Goal: Task Accomplishment & Management: Use online tool/utility

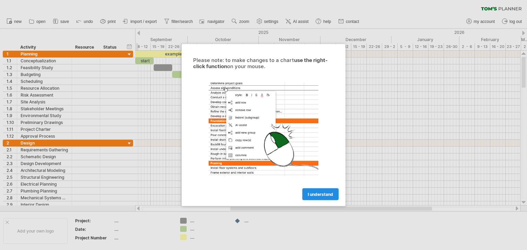
click at [314, 189] on link "I understand" at bounding box center [320, 195] width 36 height 12
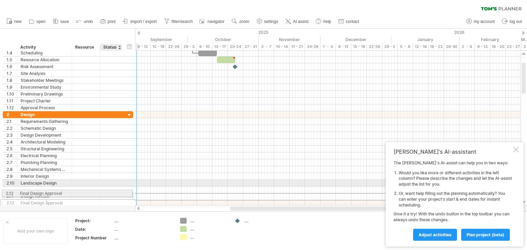
drag, startPoint x: 114, startPoint y: 198, endPoint x: 110, endPoint y: 192, distance: 6.8
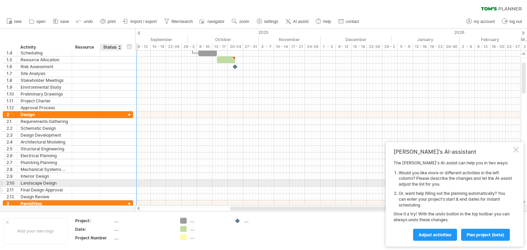
click at [107, 187] on div at bounding box center [111, 190] width 15 height 7
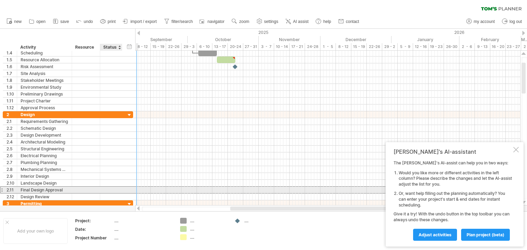
click at [107, 189] on input "text" at bounding box center [111, 190] width 15 height 7
click at [1, 190] on div at bounding box center [1, 190] width 3 height 7
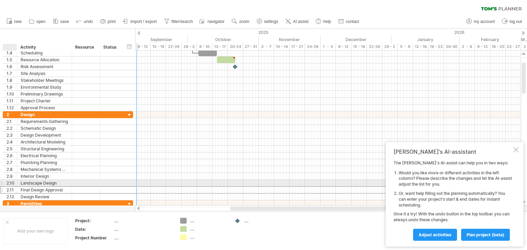
click at [9, 183] on div "2.10" at bounding box center [12, 183] width 10 height 7
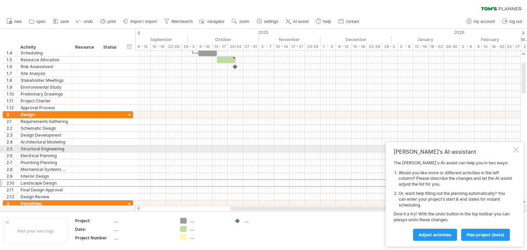
click at [518, 149] on div at bounding box center [515, 149] width 5 height 5
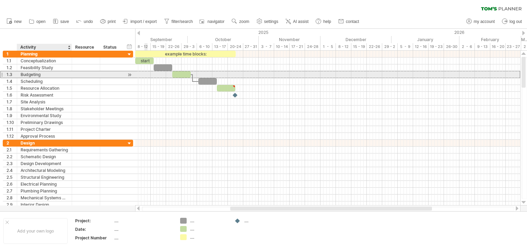
click at [51, 74] on div "Budgeting" at bounding box center [45, 74] width 48 height 7
drag, startPoint x: 51, startPoint y: 73, endPoint x: 3, endPoint y: 74, distance: 48.7
click at [3, 74] on div "1.3 ********* Budgeting" at bounding box center [68, 74] width 130 height 7
click at [7, 73] on div "1.3" at bounding box center [12, 74] width 10 height 7
click at [0, 74] on div "**********" at bounding box center [66, 130] width 133 height 158
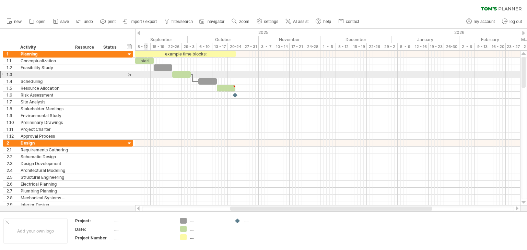
click at [1, 74] on div at bounding box center [1, 74] width 3 height 7
drag, startPoint x: 3, startPoint y: 74, endPoint x: 51, endPoint y: 78, distance: 48.2
click at [51, 78] on div "**********" at bounding box center [68, 95] width 130 height 89
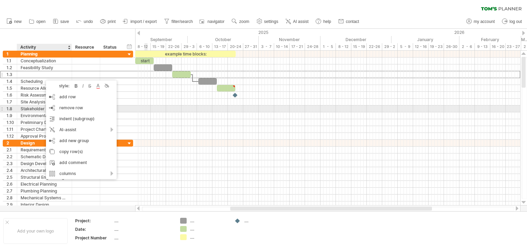
click at [16, 106] on div "1.8" at bounding box center [10, 109] width 14 height 7
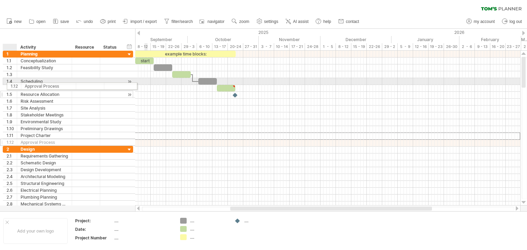
drag, startPoint x: 10, startPoint y: 134, endPoint x: 14, endPoint y: 85, distance: 49.5
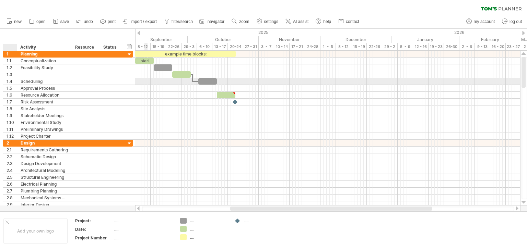
click at [14, 85] on div "1.5" at bounding box center [12, 88] width 10 height 7
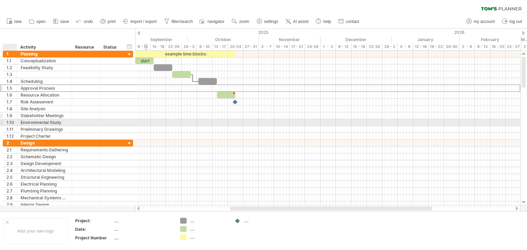
drag, startPoint x: 3, startPoint y: 89, endPoint x: 10, endPoint y: 118, distance: 30.5
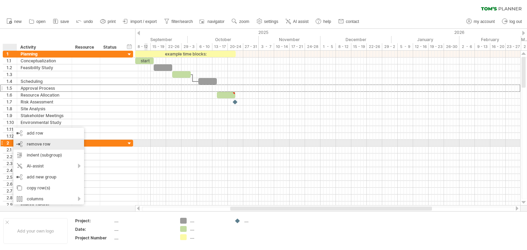
click at [50, 142] on div "remove row remove selected rows" at bounding box center [48, 144] width 71 height 11
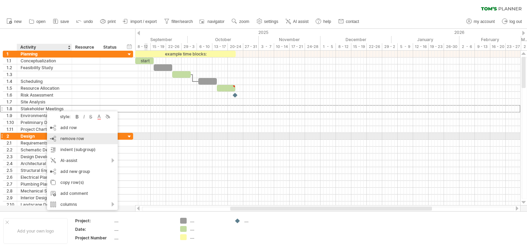
click at [57, 138] on div "remove row remove selected rows" at bounding box center [82, 138] width 71 height 11
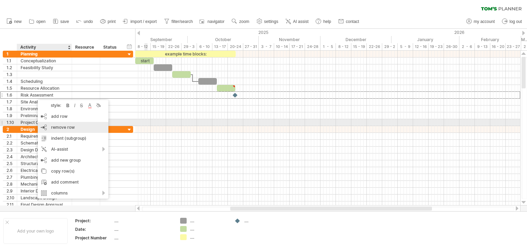
click at [50, 125] on div "remove row remove selected rows" at bounding box center [73, 127] width 71 height 11
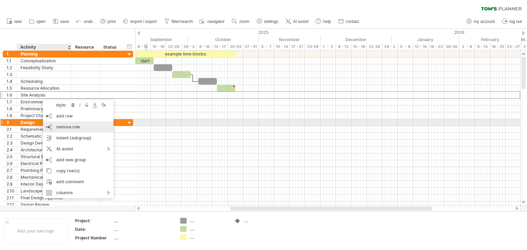
click at [54, 126] on div "remove row remove selected rows" at bounding box center [78, 127] width 71 height 11
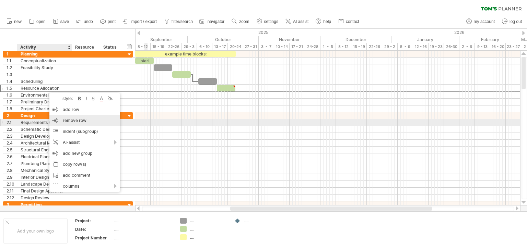
click at [67, 121] on span "remove row" at bounding box center [75, 120] width 24 height 5
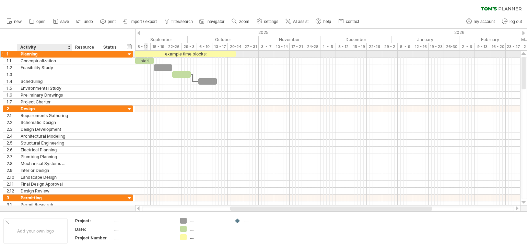
click at [35, 56] on div "Planning" at bounding box center [45, 54] width 48 height 7
click at [35, 56] on input "********" at bounding box center [45, 54] width 48 height 7
type input "*"
click at [24, 55] on input "********" at bounding box center [45, 54] width 48 height 7
click at [46, 54] on input "*******" at bounding box center [45, 54] width 48 height 7
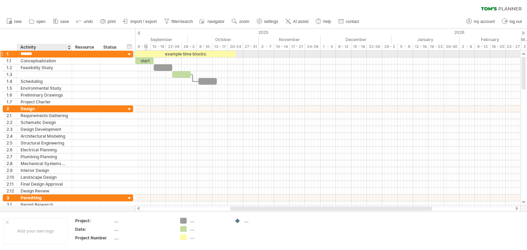
type input "*******"
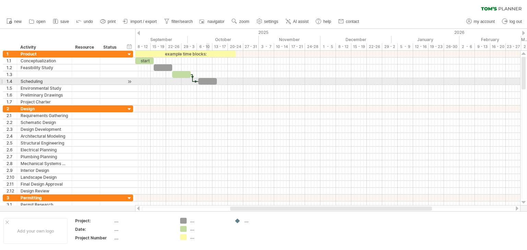
click at [207, 82] on div at bounding box center [207, 81] width 19 height 7
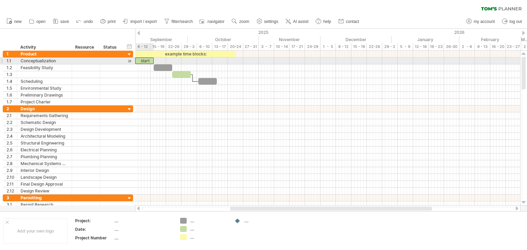
click at [146, 61] on div "start" at bounding box center [144, 61] width 19 height 7
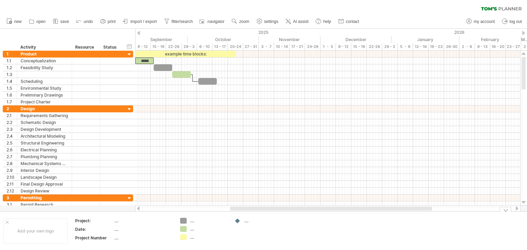
click at [185, 228] on div "Trying to reach plan.tomsplanner.com Connected again... 0% clear filter new 1" at bounding box center [263, 125] width 527 height 250
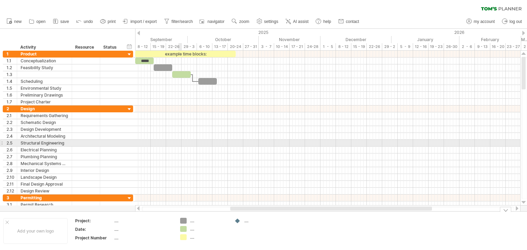
click at [180, 143] on div at bounding box center [327, 143] width 385 height 7
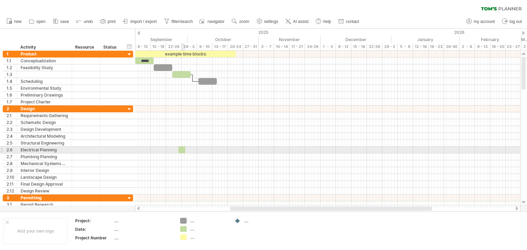
drag, startPoint x: 183, startPoint y: 227, endPoint x: 179, endPoint y: 149, distance: 78.3
click at [179, 149] on div "Trying to reach plan.tomsplanner.com Connected again... 0% clear filter new 1" at bounding box center [263, 125] width 527 height 250
drag, startPoint x: 178, startPoint y: 149, endPoint x: 164, endPoint y: 148, distance: 14.4
click at [164, 148] on div at bounding box center [164, 150] width 6 height 7
drag, startPoint x: 166, startPoint y: 148, endPoint x: 174, endPoint y: 149, distance: 7.6
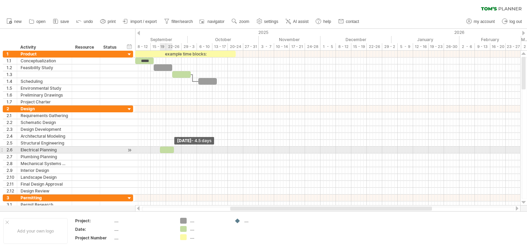
click at [174, 149] on span at bounding box center [174, 150] width 3 height 7
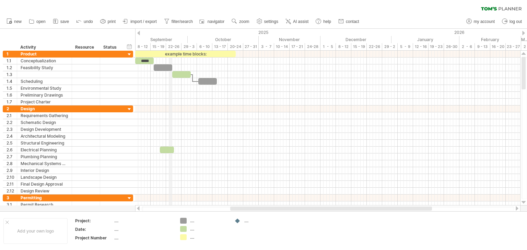
click at [170, 41] on div "September" at bounding box center [154, 39] width 68 height 7
click at [168, 39] on div "September" at bounding box center [154, 39] width 68 height 7
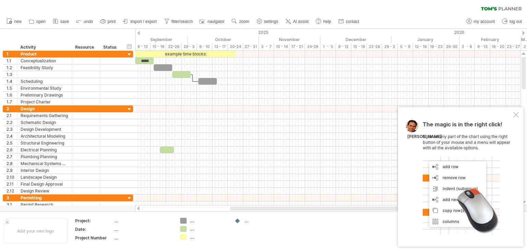
click at [139, 33] on div at bounding box center [138, 33] width 3 height 4
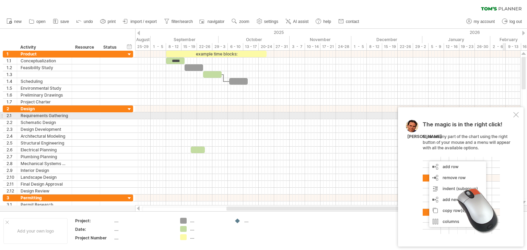
click at [517, 114] on div at bounding box center [515, 114] width 5 height 5
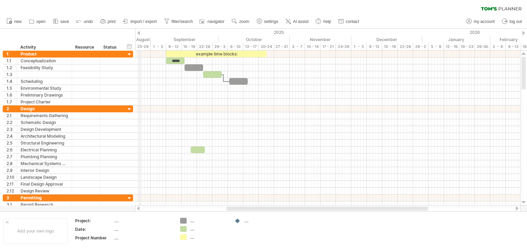
click at [140, 33] on div "2025" at bounding box center [30, 32] width 784 height 7
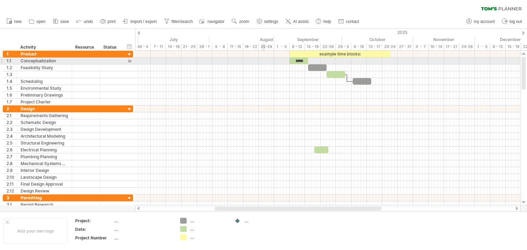
drag, startPoint x: 140, startPoint y: 33, endPoint x: 262, endPoint y: 59, distance: 124.9
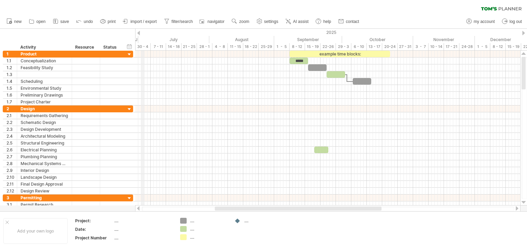
click at [143, 46] on div "30 - 4" at bounding box center [142, 46] width 15 height 7
click at [146, 47] on div "30 - 4" at bounding box center [142, 46] width 15 height 7
click at [191, 33] on div "2025" at bounding box center [143, 32] width 806 height 7
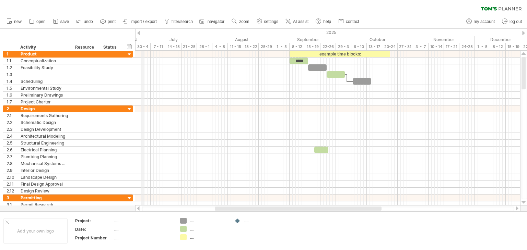
click at [143, 48] on div "30 - 4" at bounding box center [142, 46] width 15 height 7
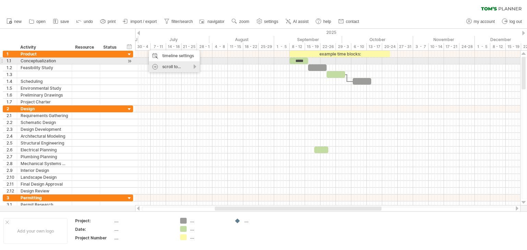
click at [168, 62] on div "scroll to..." at bounding box center [174, 66] width 51 height 11
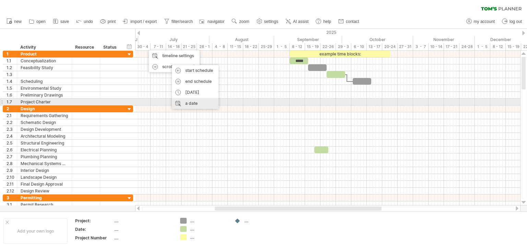
click at [194, 103] on div "a date" at bounding box center [195, 103] width 47 height 11
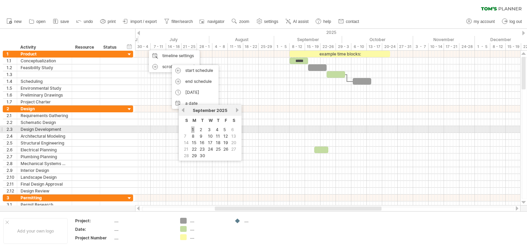
click at [191, 128] on link "1" at bounding box center [192, 130] width 3 height 7
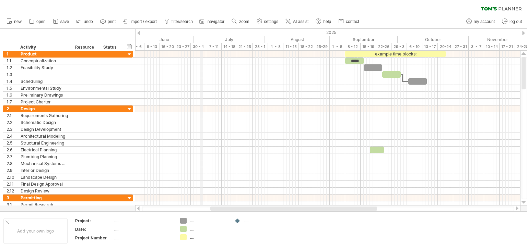
click at [203, 47] on div "30 - 4" at bounding box center [198, 46] width 15 height 7
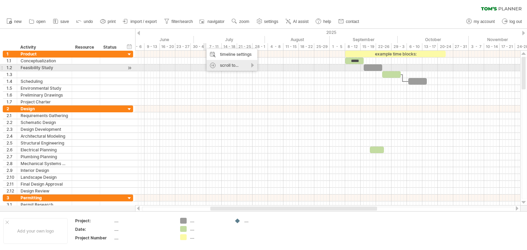
click at [210, 66] on div "scroll to..." at bounding box center [232, 65] width 51 height 11
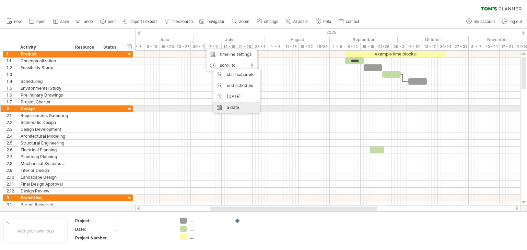
click at [224, 109] on div "a date" at bounding box center [236, 107] width 47 height 11
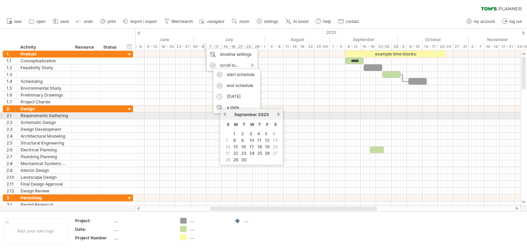
click at [225, 117] on div "previous next September 2025" at bounding box center [251, 114] width 63 height 11
click at [225, 116] on link "previous" at bounding box center [224, 114] width 5 height 5
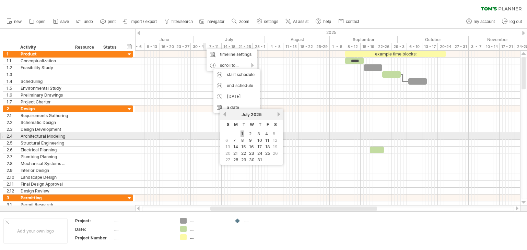
click at [242, 133] on link "1" at bounding box center [242, 134] width 3 height 7
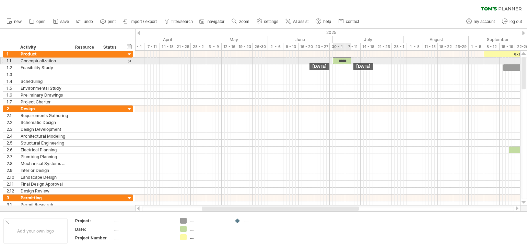
drag, startPoint x: 488, startPoint y: 63, endPoint x: 337, endPoint y: 61, distance: 151.3
click at [337, 61] on div "*****" at bounding box center [342, 61] width 19 height 7
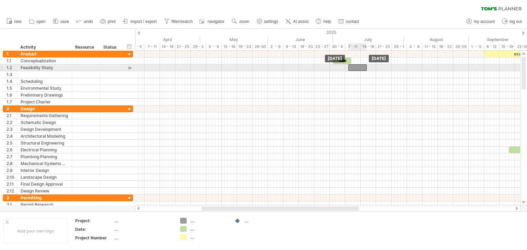
drag, startPoint x: 506, startPoint y: 68, endPoint x: 351, endPoint y: 69, distance: 154.7
click at [351, 69] on div at bounding box center [357, 67] width 19 height 7
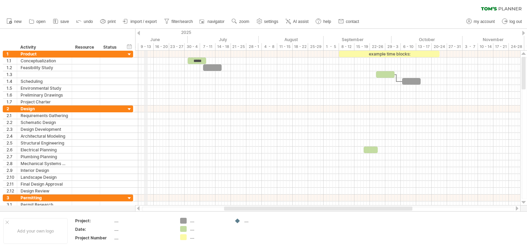
drag, startPoint x: 290, startPoint y: 33, endPoint x: 144, endPoint y: 38, distance: 145.2
click at [294, 21] on span "AI assist" at bounding box center [300, 21] width 15 height 5
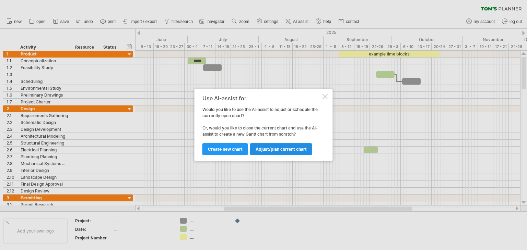
click at [299, 146] on link "Adjust/plan current chart" at bounding box center [281, 149] width 62 height 12
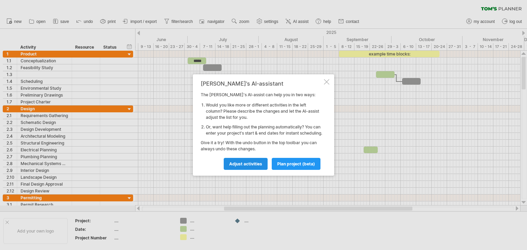
click at [258, 167] on span "Adjust activities" at bounding box center [245, 164] width 33 height 5
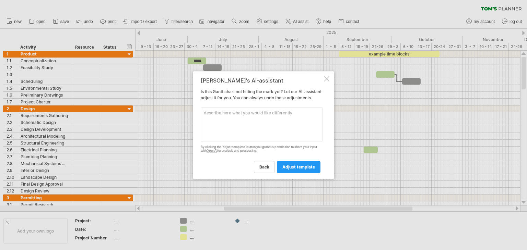
click at [265, 115] on textarea at bounding box center [262, 124] width 122 height 34
click at [268, 133] on textarea at bounding box center [262, 124] width 122 height 34
drag, startPoint x: 269, startPoint y: 130, endPoint x: 195, endPoint y: 123, distance: 74.1
click at [195, 123] on div "Tom's AI-assistant Is this Gantt chart not hitting the mark yet? Let our AI-ass…" at bounding box center [263, 125] width 141 height 108
paste textarea "### **Marketing Plan for EcoCycle Innovations** *** #### **Product** EcoCycle I…"
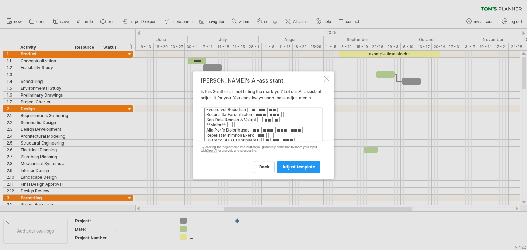
scroll to position [1054, 0]
drag, startPoint x: 203, startPoint y: 117, endPoint x: 301, endPoint y: 223, distance: 143.8
click at [301, 223] on div "Trying to reach plan.tomsplanner.com Connected again... 0% clear filter new 1" at bounding box center [263, 125] width 527 height 250
type textarea "nch | ◼ | | | |"
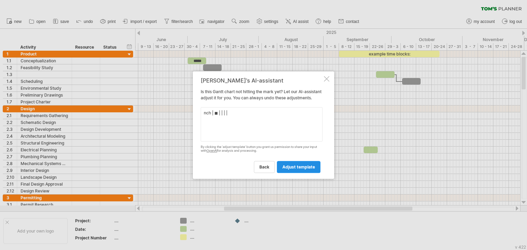
scroll to position [0, 0]
drag, startPoint x: 246, startPoint y: 117, endPoint x: 170, endPoint y: 119, distance: 75.8
click at [170, 119] on div "Trying to reach plan.tomsplanner.com Connected again... 0% clear filter new 1" at bounding box center [263, 125] width 527 height 250
paste textarea "Task Q1 (Jan-Mar) Q2 (Apr-Jun) Q3 (Jul-Sep) Q4 (Oct-Dec) Product RVM Final Prot…"
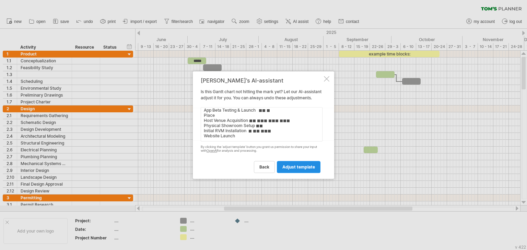
scroll to position [69, 0]
type textarea "Task Q1 (Jan-Mar) Q2 (Apr-Jun) Q3 (Jul-Sep) Q4 (Oct-Dec) Product RVM Final Prot…"
click at [295, 170] on span "adjust template" at bounding box center [298, 167] width 33 height 5
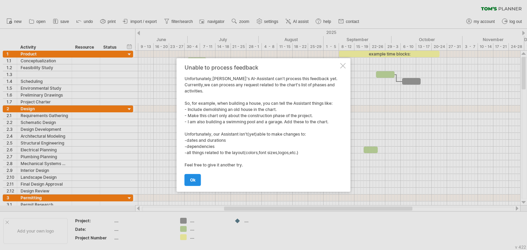
click at [197, 178] on link "ok" at bounding box center [193, 180] width 16 height 12
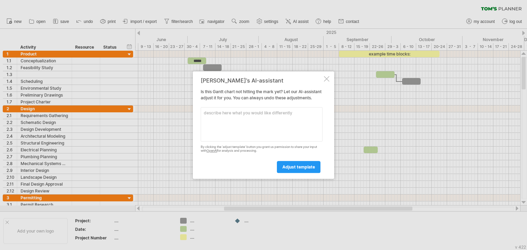
click at [327, 76] on div at bounding box center [326, 78] width 5 height 5
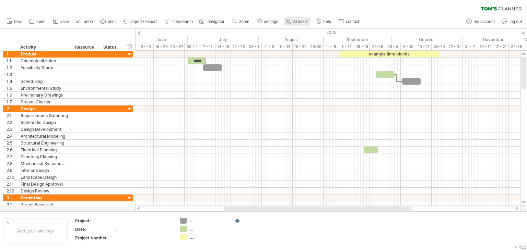
click at [290, 18] on icon at bounding box center [288, 21] width 7 height 7
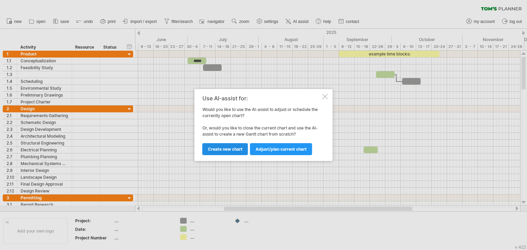
click at [237, 144] on link "Create new chart" at bounding box center [225, 149] width 46 height 12
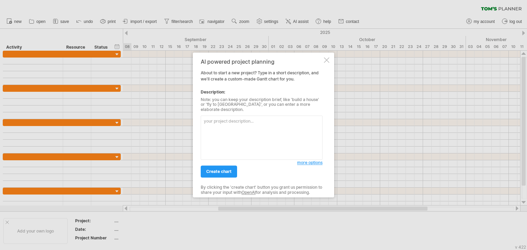
click at [244, 122] on textarea at bounding box center [262, 138] width 122 height 44
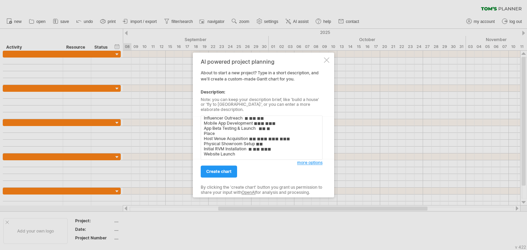
scroll to position [59, 0]
type textarea "Task Q1 (Jan-Mar) Q2 (Apr-Jun) Q3 (Jul-Sep) Q4 (Oct-Dec) Product RVM Final Prot…"
click at [227, 166] on link "create chart" at bounding box center [219, 172] width 36 height 12
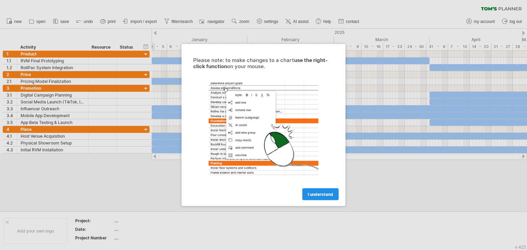
click at [321, 191] on link "I understand" at bounding box center [320, 195] width 36 height 12
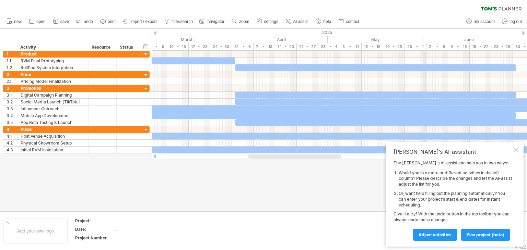
drag, startPoint x: 436, startPoint y: 38, endPoint x: 424, endPoint y: 38, distance: 12.4
click at [424, 38] on div "June" at bounding box center [469, 39] width 93 height 7
click at [342, 30] on div "2025" at bounding box center [520, 32] width 1127 height 7
click at [232, 20] on use at bounding box center [234, 21] width 7 height 7
click at [257, 40] on div "Week" at bounding box center [254, 39] width 38 height 11
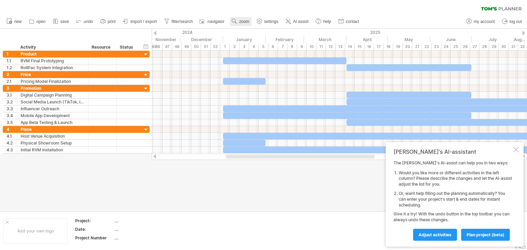
click at [242, 20] on span "zoom" at bounding box center [244, 21] width 10 height 5
click at [278, 49] on div "Day" at bounding box center [265, 50] width 38 height 11
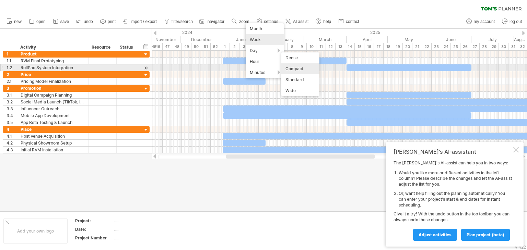
click at [292, 68] on div "Compact" at bounding box center [300, 68] width 38 height 11
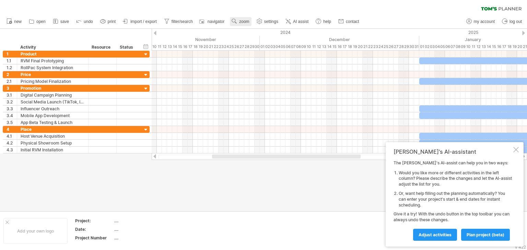
click at [244, 24] on span "zoom" at bounding box center [244, 21] width 10 height 5
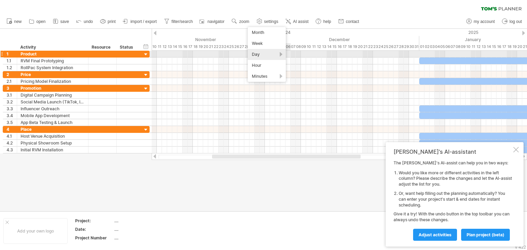
click at [280, 55] on div "Day" at bounding box center [267, 54] width 38 height 11
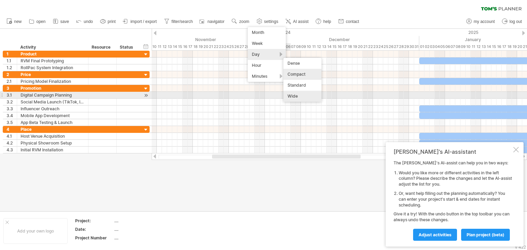
click at [296, 95] on div "Wide" at bounding box center [302, 96] width 38 height 11
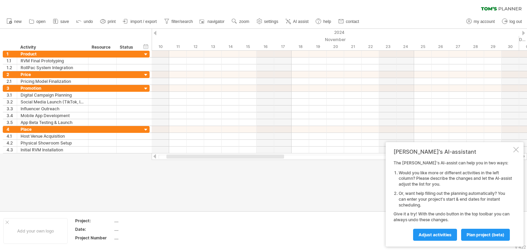
click at [254, 21] on ul "new open" at bounding box center [182, 21] width 359 height 14
click at [248, 21] on span "zoom" at bounding box center [244, 21] width 10 height 5
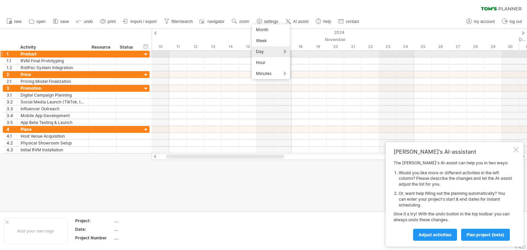
click at [285, 52] on div "Day" at bounding box center [271, 51] width 38 height 11
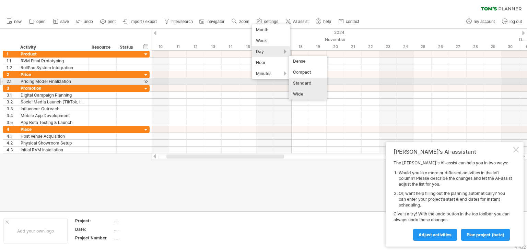
click at [303, 83] on div "Standard" at bounding box center [308, 83] width 38 height 11
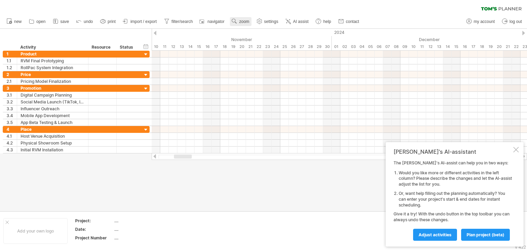
click at [234, 22] on use at bounding box center [234, 21] width 7 height 7
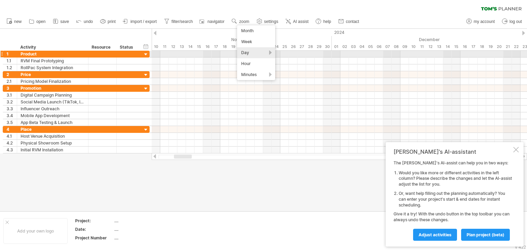
click at [271, 54] on div "Day" at bounding box center [256, 52] width 38 height 11
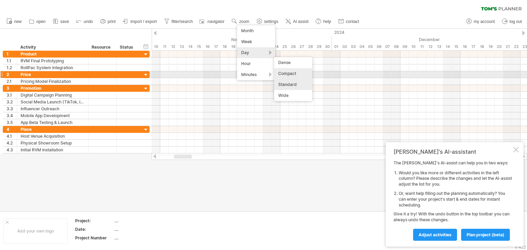
click at [287, 75] on div "Compact" at bounding box center [293, 73] width 38 height 11
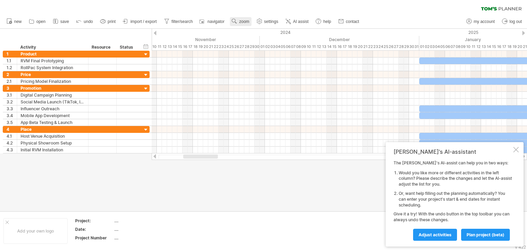
click at [237, 21] on use at bounding box center [234, 21] width 7 height 7
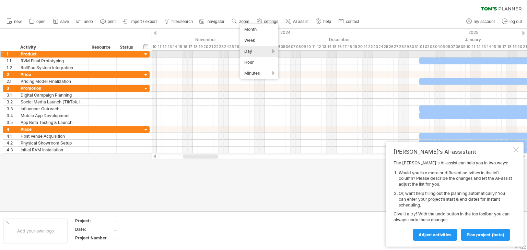
click at [275, 51] on div "Day" at bounding box center [259, 51] width 38 height 11
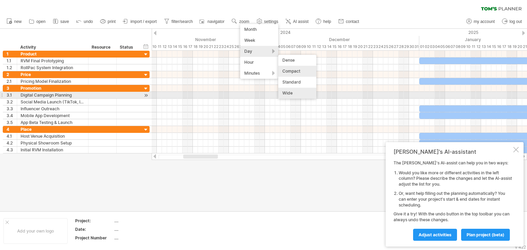
click at [289, 94] on div "Wide" at bounding box center [297, 93] width 38 height 11
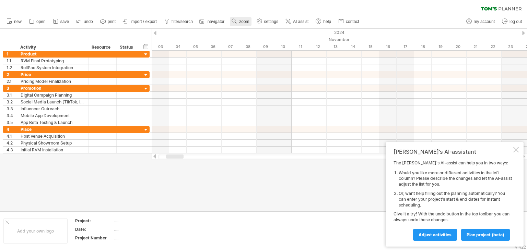
click at [243, 25] on link "zoom" at bounding box center [240, 21] width 21 height 9
click at [272, 36] on div "Month" at bounding box center [265, 33] width 38 height 11
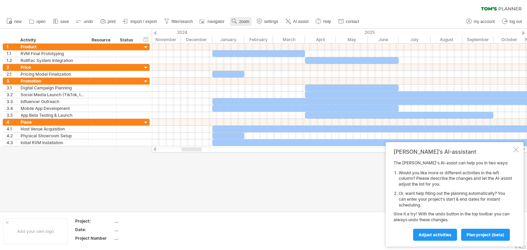
click at [242, 22] on span "zoom" at bounding box center [244, 21] width 10 height 5
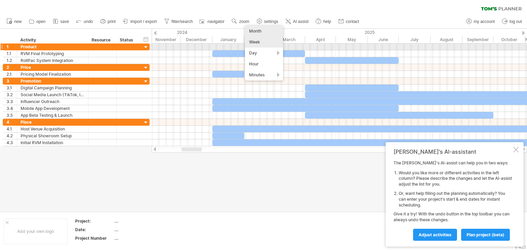
click at [268, 41] on div "Week" at bounding box center [264, 42] width 38 height 11
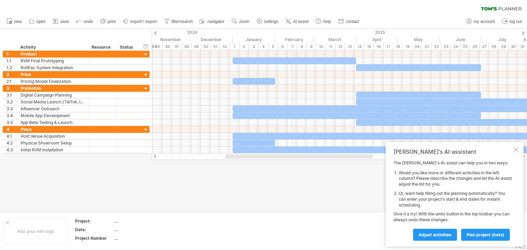
click at [292, 46] on div "7" at bounding box center [293, 46] width 10 height 7
click at [241, 21] on span "zoom" at bounding box center [244, 21] width 10 height 5
click at [279, 49] on div "Day" at bounding box center [264, 52] width 38 height 11
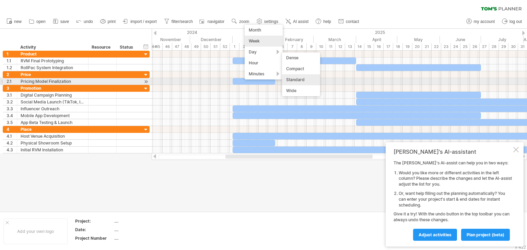
click at [288, 81] on div "Standard" at bounding box center [301, 79] width 38 height 11
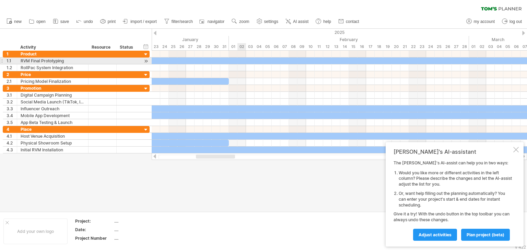
click at [244, 60] on div at bounding box center [349, 61] width 772 height 7
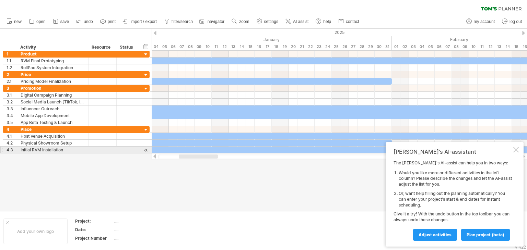
click at [516, 150] on div at bounding box center [515, 149] width 5 height 5
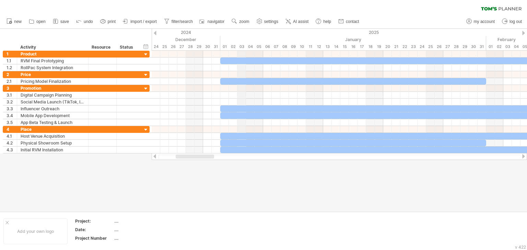
click at [240, 46] on div "03" at bounding box center [241, 46] width 9 height 7
click at [243, 46] on div "03" at bounding box center [241, 46] width 9 height 7
click at [241, 20] on span "zoom" at bounding box center [244, 21] width 10 height 5
click at [270, 32] on div "Month" at bounding box center [263, 29] width 38 height 11
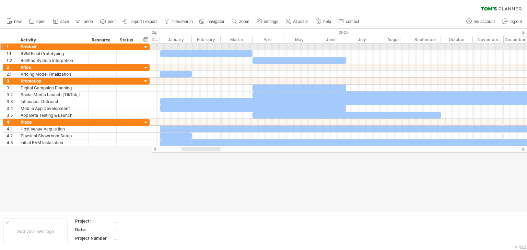
click at [220, 46] on div at bounding box center [339, 47] width 375 height 7
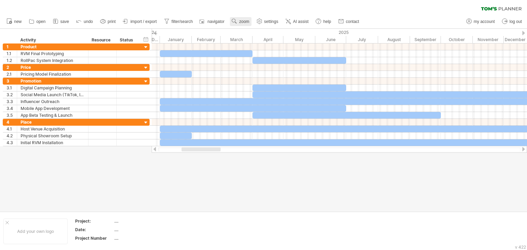
click at [233, 18] on use at bounding box center [234, 21] width 7 height 7
click at [251, 41] on div "Week" at bounding box center [256, 38] width 38 height 11
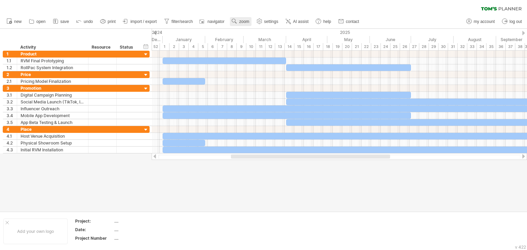
click at [243, 20] on span "zoom" at bounding box center [244, 21] width 10 height 5
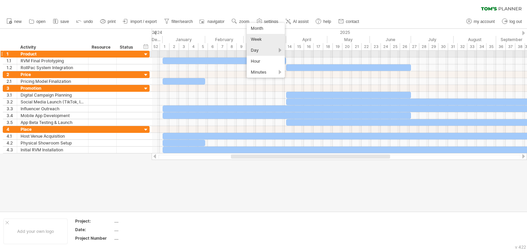
click at [253, 52] on div "Day" at bounding box center [266, 50] width 38 height 11
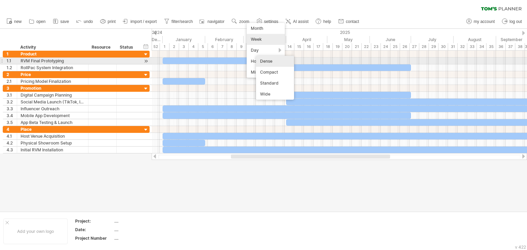
click at [281, 61] on div "Dense" at bounding box center [275, 61] width 38 height 11
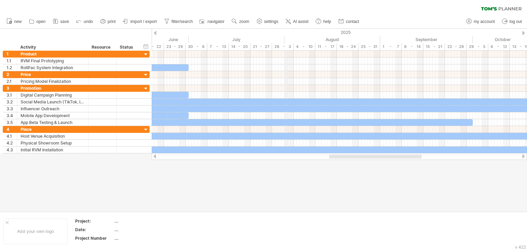
drag, startPoint x: 278, startPoint y: 39, endPoint x: 285, endPoint y: 40, distance: 6.9
click at [285, 40] on div "August" at bounding box center [332, 39] width 96 height 7
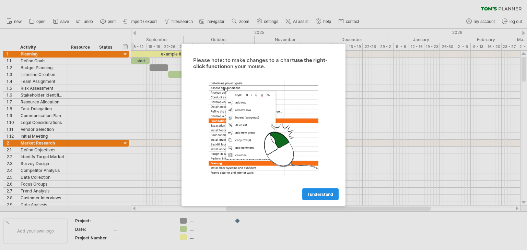
click at [328, 191] on link "I understand" at bounding box center [320, 195] width 36 height 12
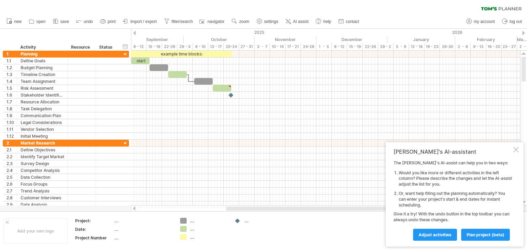
click at [246, 26] on ul "new open" at bounding box center [182, 21] width 359 height 14
click at [247, 23] on span "zoom" at bounding box center [244, 21] width 10 height 5
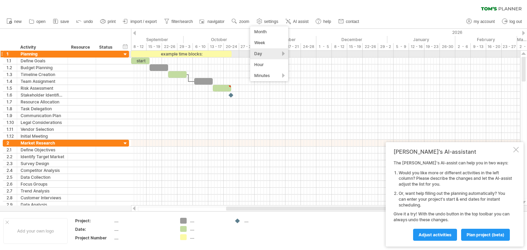
click at [285, 51] on div "Day" at bounding box center [269, 53] width 38 height 11
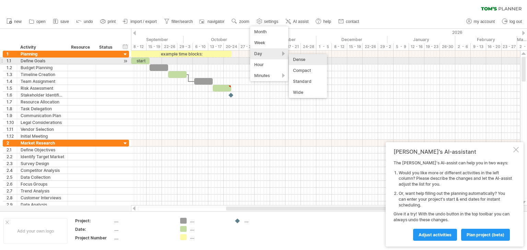
click at [306, 62] on div "Dense" at bounding box center [308, 59] width 38 height 11
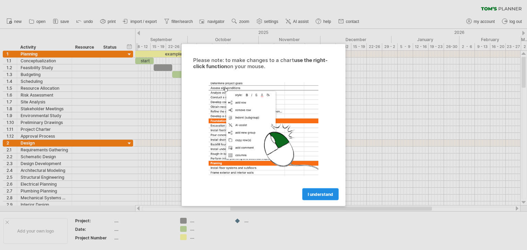
click at [327, 189] on link "I understand" at bounding box center [320, 195] width 36 height 12
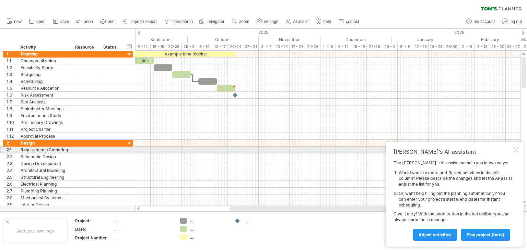
click at [518, 149] on div at bounding box center [515, 149] width 5 height 5
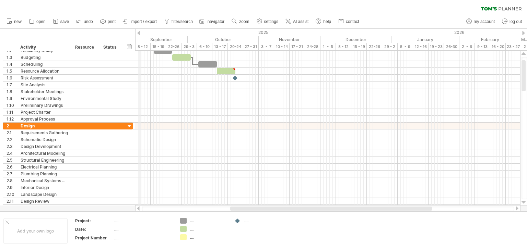
click at [301, 24] on link "AI assist" at bounding box center [297, 21] width 27 height 9
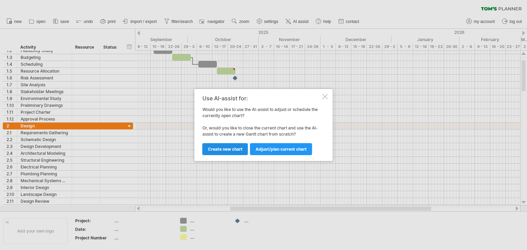
click at [238, 147] on span "Create new chart" at bounding box center [225, 149] width 35 height 5
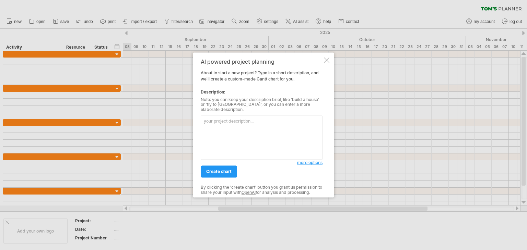
click at [250, 127] on textarea at bounding box center [262, 138] width 122 height 44
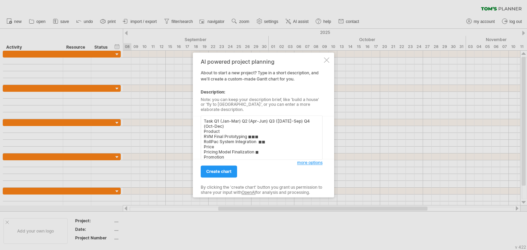
click at [224, 120] on textarea "Task Q1 (Jan-Mar) Q2 (Apr-Jun) Q3 (Jul-Sep) Q4 (Oct-Dec) Product RVM Final Prot…" at bounding box center [262, 138] width 122 height 44
drag, startPoint x: 222, startPoint y: 118, endPoint x: 238, endPoint y: 118, distance: 15.8
click at [238, 118] on textarea "Task Q1 (Jan-Mar) Q2 (Apr-Jun) Q3 (Jul-Sep) Q4 (Oct-Dec) Product RVM Final Prot…" at bounding box center [262, 138] width 122 height 44
type textarea "Task Q1 (July) Q2 (Aug) Q3 (Sep) Q4 (Oct) Product RVM Final Prototyping ◼◼◼ Rol…"
click at [227, 169] on span "create chart" at bounding box center [218, 171] width 25 height 5
